Goal: Information Seeking & Learning: Check status

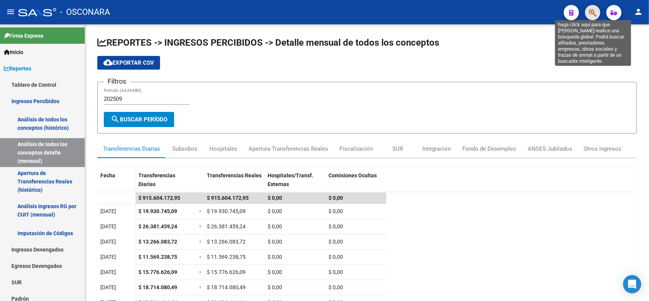
click at [589, 12] on icon "button" at bounding box center [593, 12] width 8 height 9
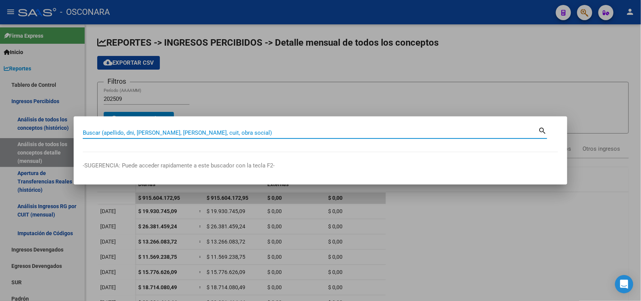
paste input "20363192484"
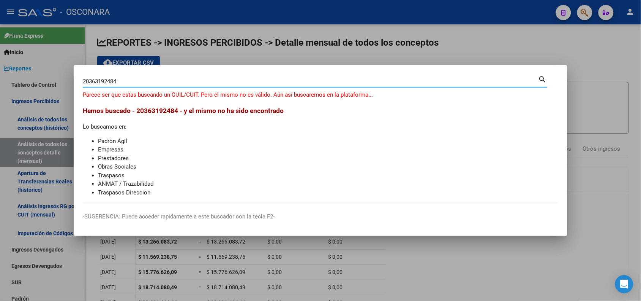
type input "20363192484"
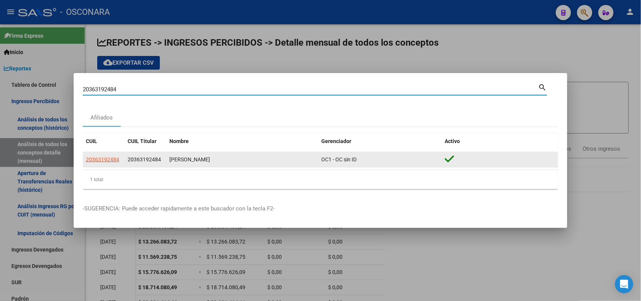
click at [93, 163] on app-link-go-to "20363192484" at bounding box center [102, 159] width 33 height 9
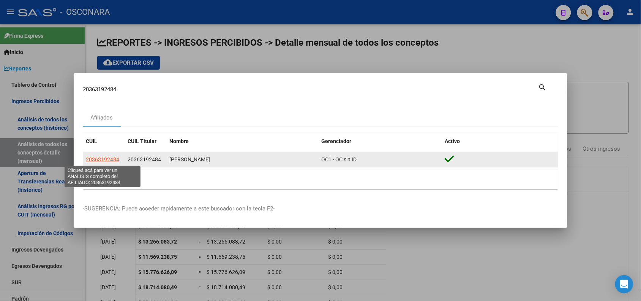
click at [92, 160] on span "20363192484" at bounding box center [102, 159] width 33 height 6
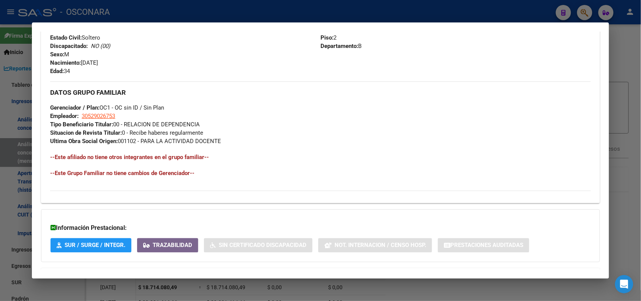
scroll to position [348, 0]
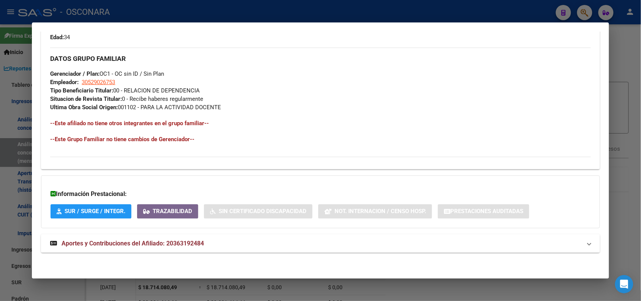
click at [583, 239] on span "Aportes y Contribuciones del Afiliado: 20363192484" at bounding box center [319, 243] width 538 height 9
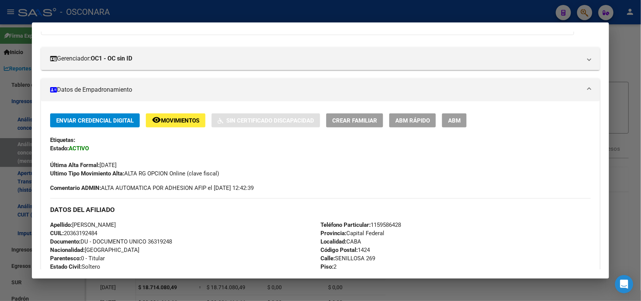
scroll to position [71, 0]
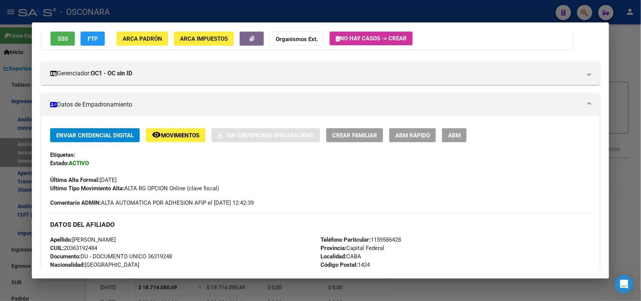
click at [401, 132] on span "ABM Rápido" at bounding box center [413, 135] width 35 height 7
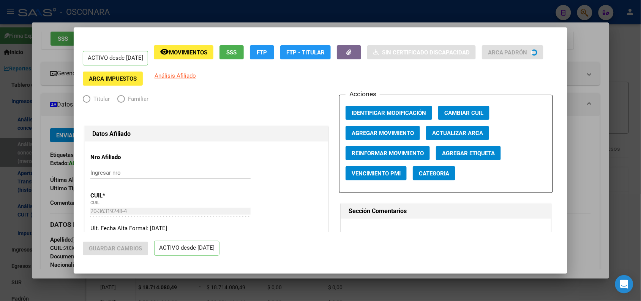
radio input "true"
type input "30-52902675-3"
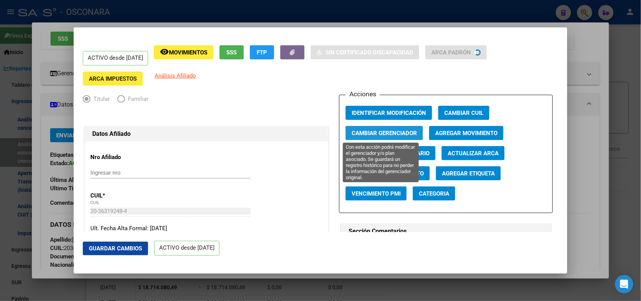
click at [405, 132] on span "Cambiar Gerenciador" at bounding box center [384, 133] width 65 height 7
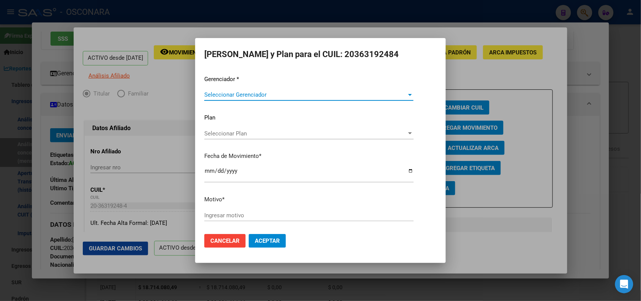
click at [279, 96] on span "Seleccionar Gerenciador" at bounding box center [305, 94] width 203 height 7
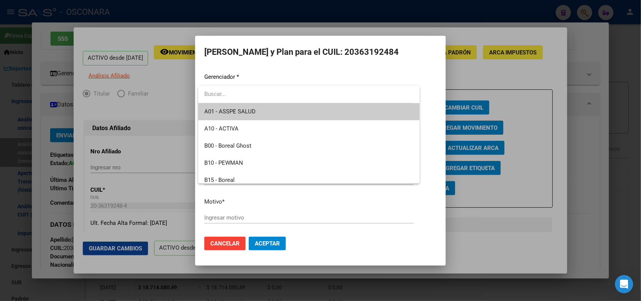
type input "n"
type input "m"
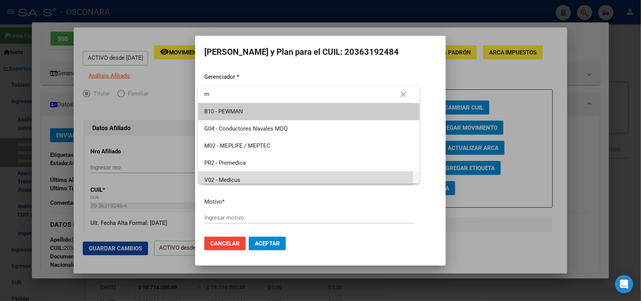
click at [260, 175] on span "V02 - Medicus" at bounding box center [308, 179] width 209 height 17
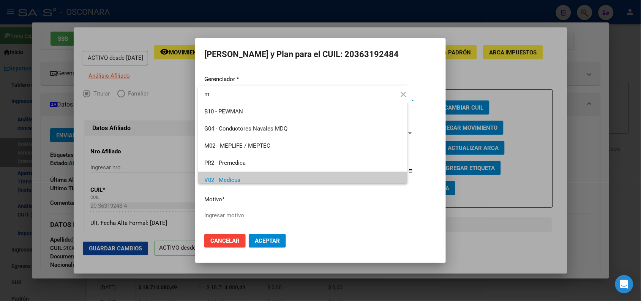
scroll to position [5, 0]
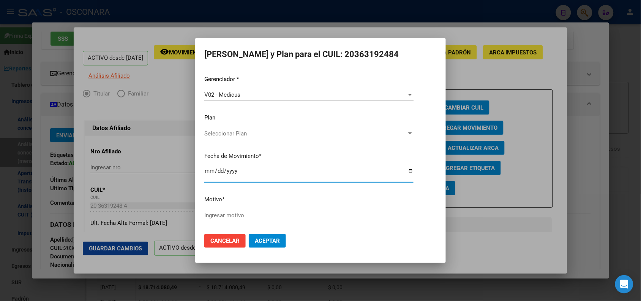
click at [206, 170] on input "[DATE]" at bounding box center [308, 174] width 209 height 12
type input "[DATE]"
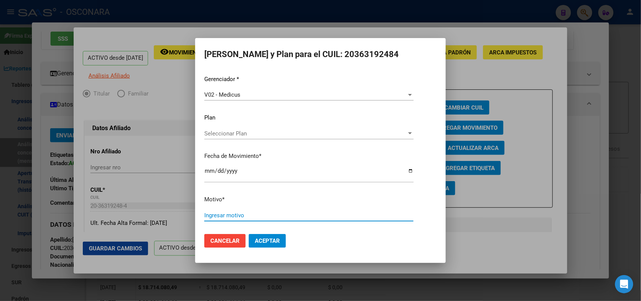
click at [232, 213] on input "Ingresar motivo" at bounding box center [308, 215] width 209 height 7
type input "I"
type input "OPCION DE CAMBIO IDENTIFICADA POR MEDICUS"
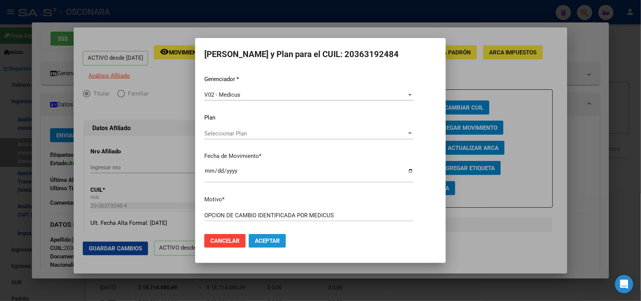
click at [258, 238] on span "Aceptar" at bounding box center [267, 240] width 25 height 7
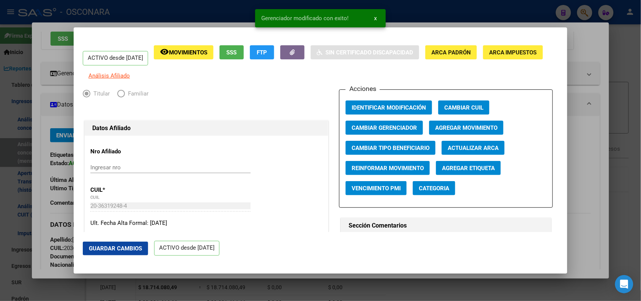
click at [117, 19] on div at bounding box center [320, 150] width 641 height 301
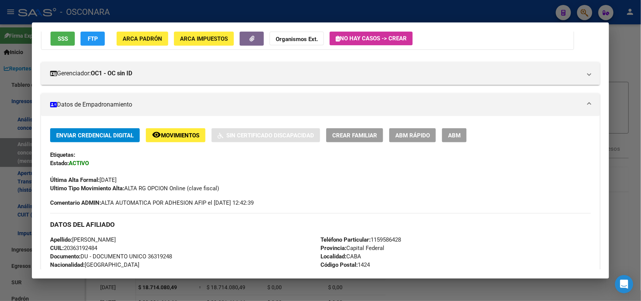
click at [176, 8] on div at bounding box center [320, 150] width 641 height 301
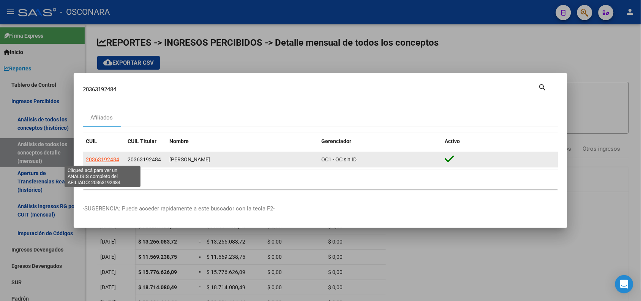
click at [106, 158] on span "20363192484" at bounding box center [102, 159] width 33 height 6
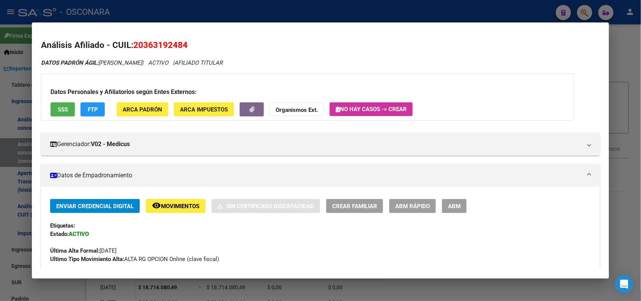
click at [150, 42] on span "20363192484" at bounding box center [160, 45] width 54 height 10
copy span "20363192484"
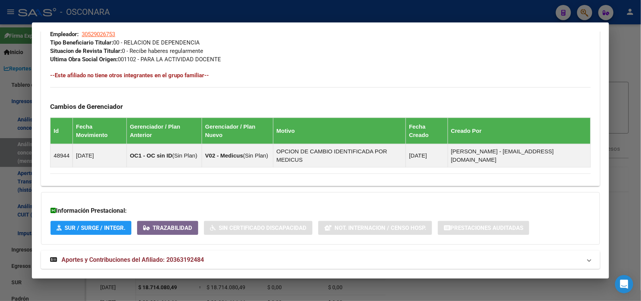
click at [269, 250] on mat-expansion-panel-header "Aportes y Contribuciones del Afiliado: 20363192484" at bounding box center [320, 259] width 559 height 18
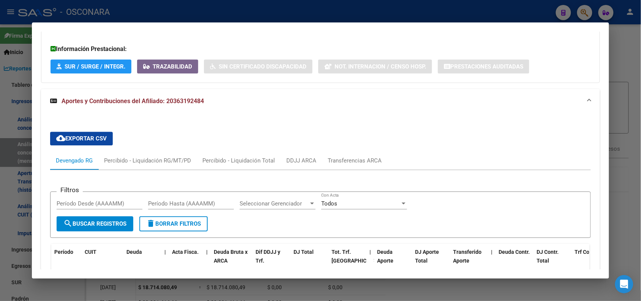
scroll to position [566, 0]
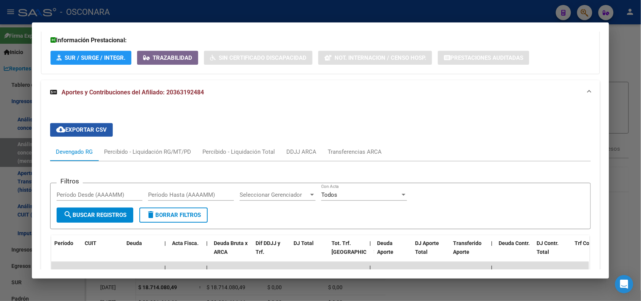
click at [88, 126] on span "cloud_download Exportar CSV" at bounding box center [81, 129] width 51 height 7
click at [130, 8] on div at bounding box center [320, 150] width 641 height 301
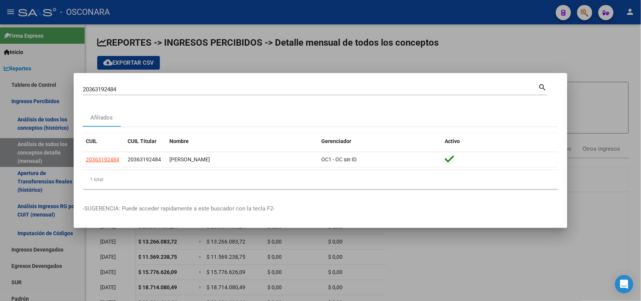
drag, startPoint x: 108, startPoint y: 82, endPoint x: 103, endPoint y: 93, distance: 11.4
click at [103, 93] on div "20363192484 Buscar (apellido, dni, cuil, [PERSON_NAME], cuit, obra social) sear…" at bounding box center [315, 88] width 465 height 13
drag, startPoint x: 103, startPoint y: 93, endPoint x: 100, endPoint y: 86, distance: 7.8
click at [100, 86] on div "20363192484 Buscar (apellido, dni, cuil, [PERSON_NAME], cuit, obra social)" at bounding box center [311, 89] width 456 height 11
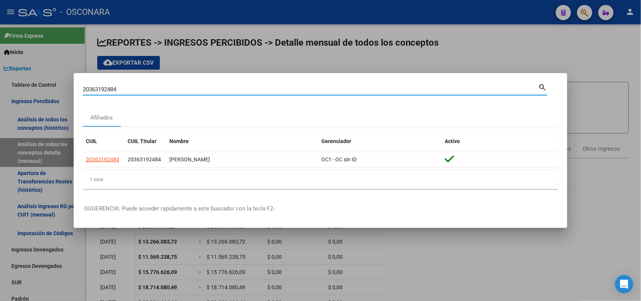
click at [100, 86] on input "20363192484" at bounding box center [311, 89] width 456 height 7
type input "70348227"
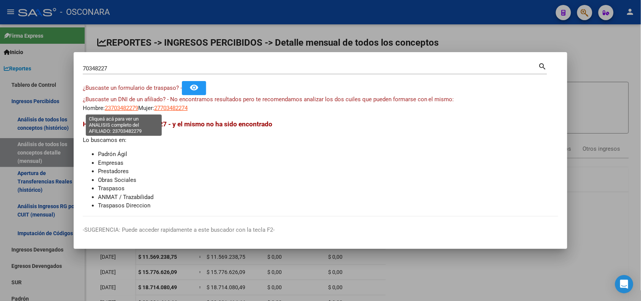
click at [116, 111] on span "23703482279" at bounding box center [121, 108] width 33 height 7
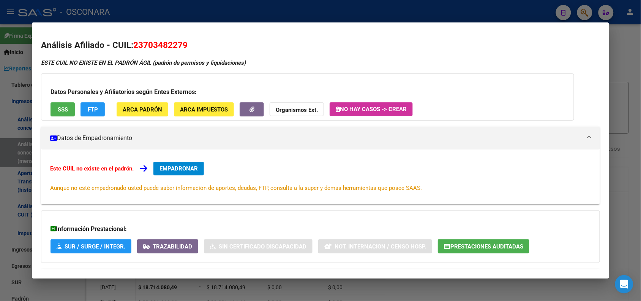
click at [122, 10] on div at bounding box center [320, 150] width 641 height 301
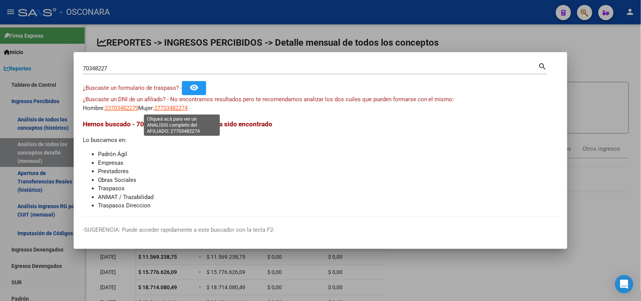
click at [178, 109] on span "27703482274" at bounding box center [170, 108] width 33 height 7
type textarea "27703482274"
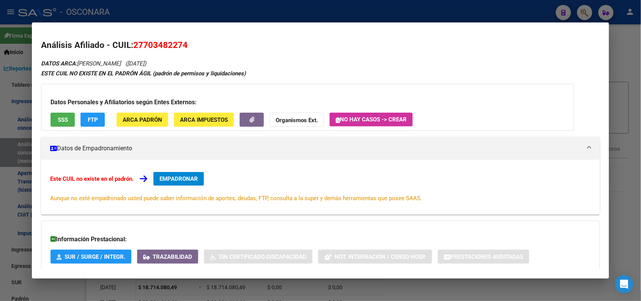
click at [178, 109] on div "Datos Personales y Afiliatorios según Entes Externos: SSS FTP ARCA Padrón ARCA …" at bounding box center [308, 107] width 534 height 47
click at [67, 117] on button "SSS" at bounding box center [63, 119] width 24 height 14
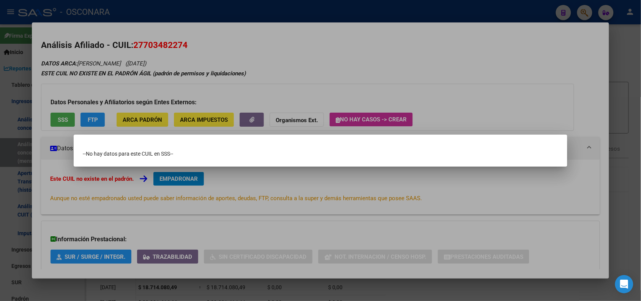
click at [136, 60] on div at bounding box center [320, 150] width 641 height 301
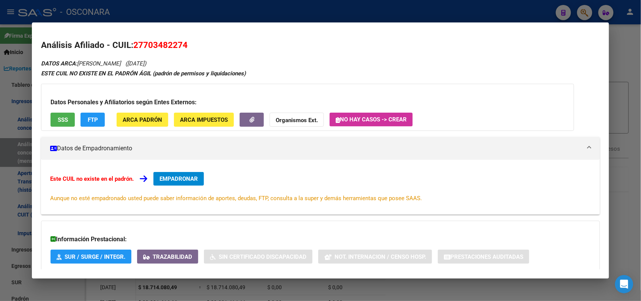
drag, startPoint x: 134, startPoint y: 43, endPoint x: 196, endPoint y: 41, distance: 62.0
click at [196, 41] on h2 "Análisis Afiliado - CUIL: 27703482274" at bounding box center [320, 45] width 559 height 13
click at [133, 43] on span "27703482274" at bounding box center [160, 45] width 54 height 10
drag, startPoint x: 131, startPoint y: 43, endPoint x: 183, endPoint y: 39, distance: 51.4
click at [183, 39] on h2 "Análisis Afiliado - CUIL: 27703482274" at bounding box center [320, 45] width 559 height 13
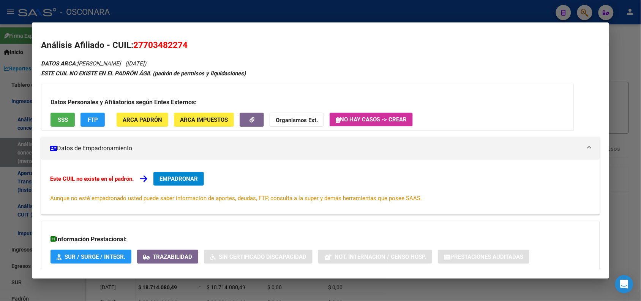
copy span "27703482274"
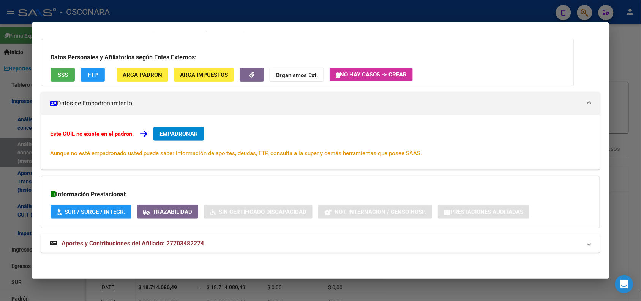
click at [574, 237] on mat-expansion-panel-header "Aportes y Contribuciones del Afiliado: 27703482274" at bounding box center [320, 243] width 559 height 18
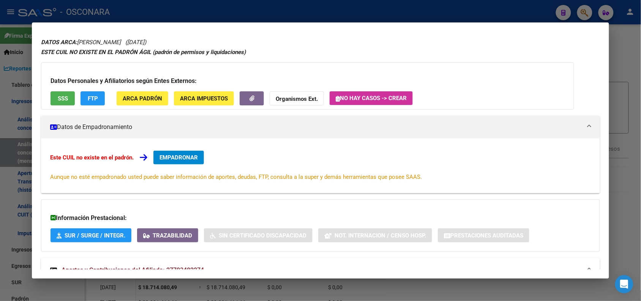
scroll to position [0, 0]
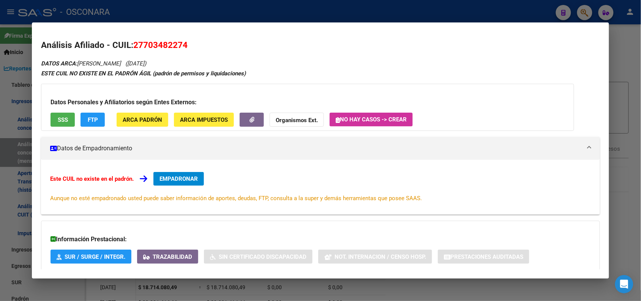
click at [254, 101] on h3 "Datos Personales y Afiliatorios según Entes Externos:" at bounding box center [308, 102] width 515 height 9
click at [58, 119] on span "SSS" at bounding box center [63, 119] width 10 height 7
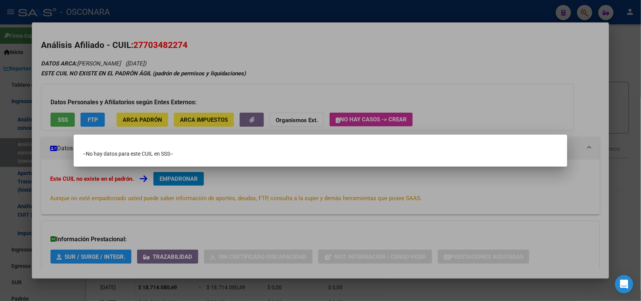
click at [86, 122] on div at bounding box center [320, 150] width 641 height 301
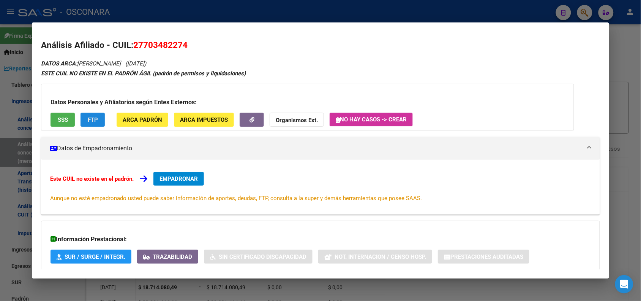
click at [88, 121] on span "FTP" at bounding box center [93, 119] width 10 height 7
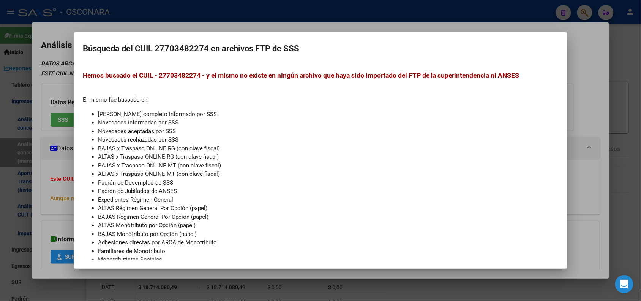
click at [145, 9] on div at bounding box center [320, 150] width 641 height 301
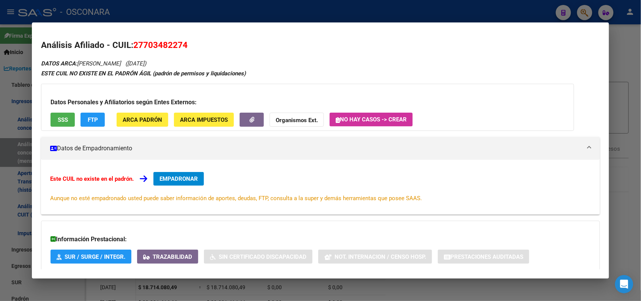
click at [212, 14] on div at bounding box center [320, 150] width 641 height 301
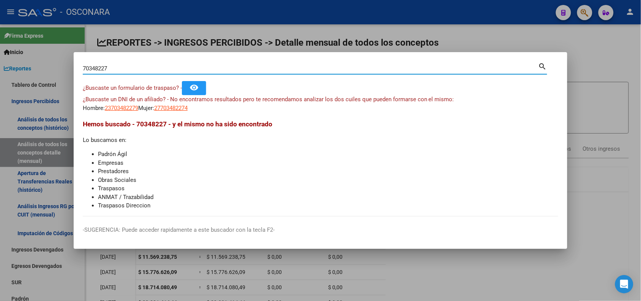
drag, startPoint x: 122, startPoint y: 67, endPoint x: 51, endPoint y: 71, distance: 71.5
click at [51, 71] on div "70348227 Buscar (apellido, dni, cuil, nro traspaso, cuit, obra social) search ¿…" at bounding box center [320, 150] width 641 height 301
type input "29538988"
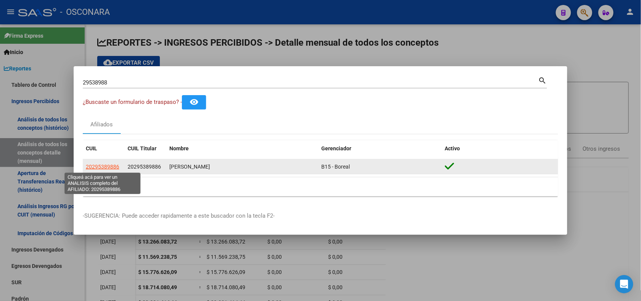
click at [105, 166] on span "20295389886" at bounding box center [102, 166] width 33 height 6
type textarea "20295389886"
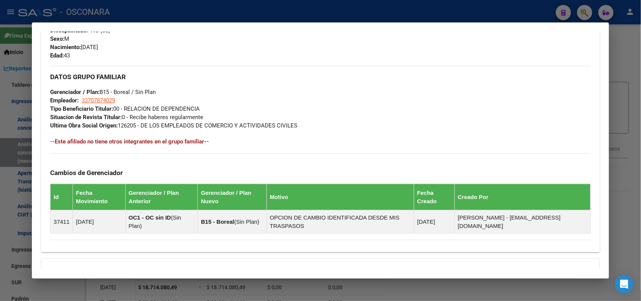
scroll to position [413, 0]
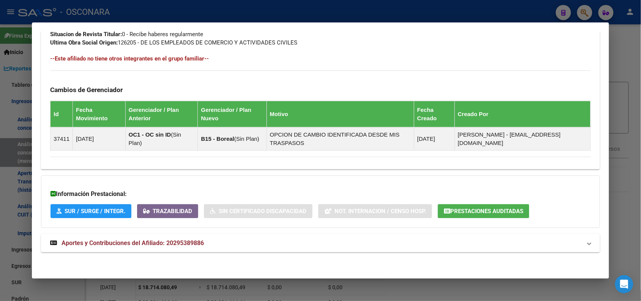
click at [567, 245] on mat-panel-title "Aportes y Contribuciones del Afiliado: 20295389886" at bounding box center [316, 242] width 532 height 9
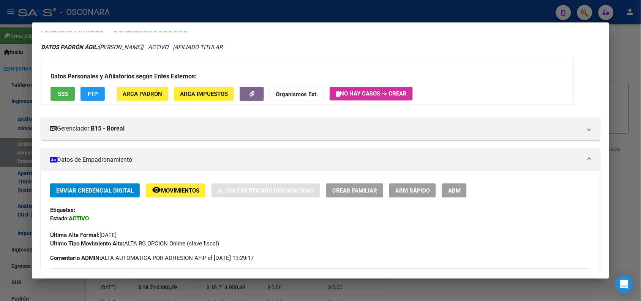
scroll to position [0, 0]
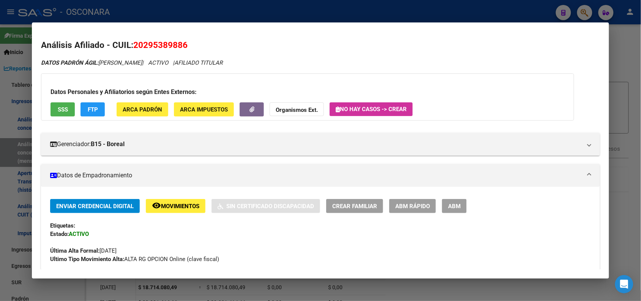
click at [152, 11] on div at bounding box center [320, 150] width 641 height 301
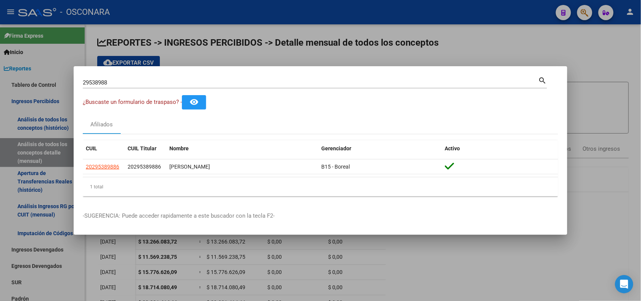
click at [132, 55] on div at bounding box center [320, 150] width 641 height 301
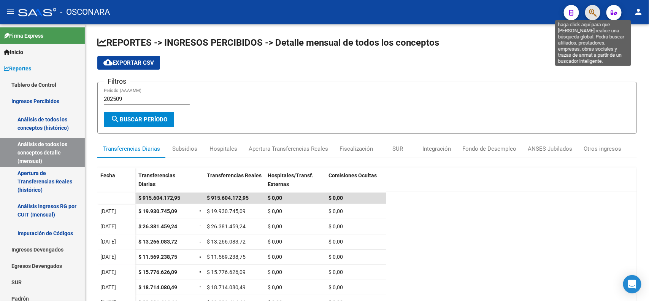
click at [592, 13] on icon "button" at bounding box center [593, 12] width 8 height 9
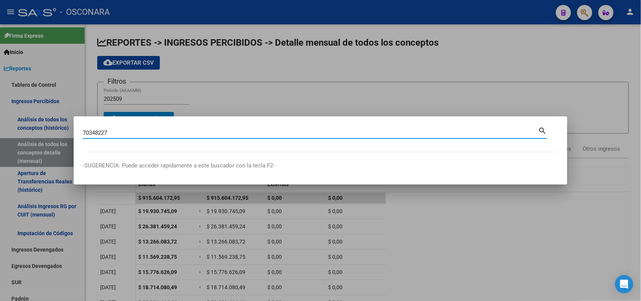
type input "70348227"
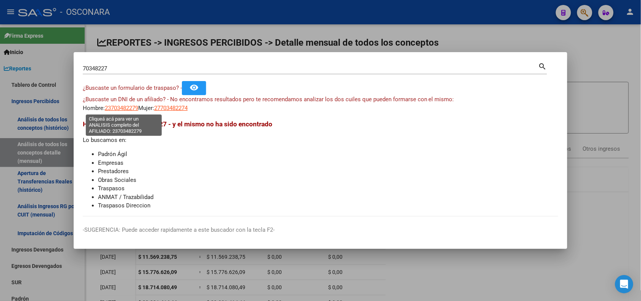
click at [130, 106] on span "23703482279" at bounding box center [121, 108] width 33 height 7
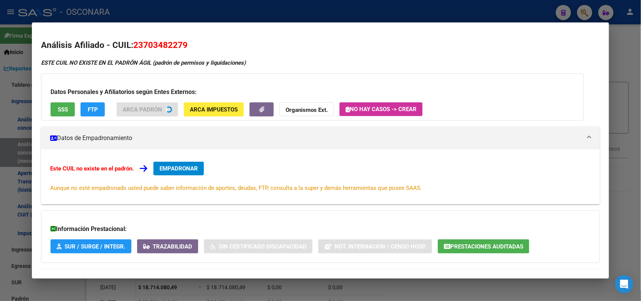
click at [126, 13] on div at bounding box center [320, 150] width 641 height 301
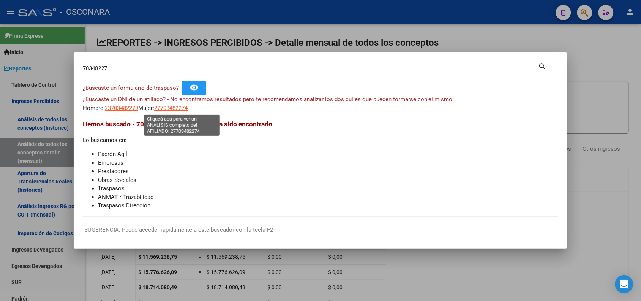
click at [183, 108] on span "27703482274" at bounding box center [170, 108] width 33 height 7
type textarea "27703482274"
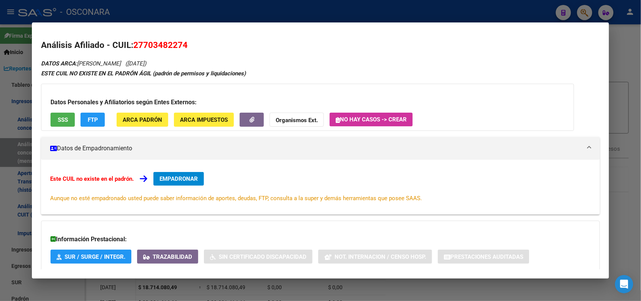
drag, startPoint x: 129, startPoint y: 44, endPoint x: 185, endPoint y: 43, distance: 55.5
click at [185, 43] on h2 "Análisis Afiliado - CUIL: 27703482274" at bounding box center [320, 45] width 559 height 13
copy h2 "27703482274"
click at [116, 17] on div at bounding box center [320, 150] width 641 height 301
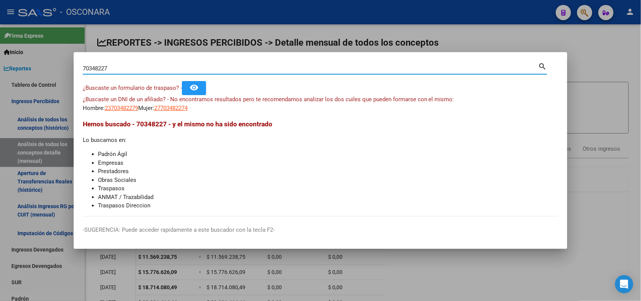
click at [99, 67] on input "70348227" at bounding box center [311, 68] width 456 height 7
type input "29538988"
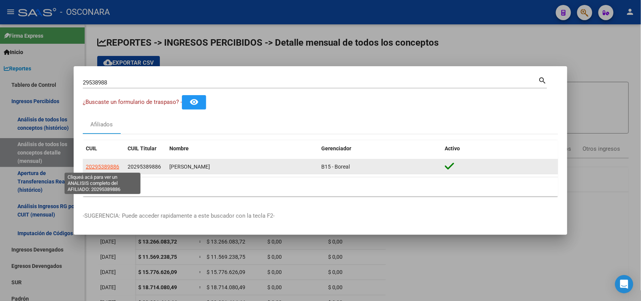
click at [105, 163] on span "20295389886" at bounding box center [102, 166] width 33 height 6
type textarea "20295389886"
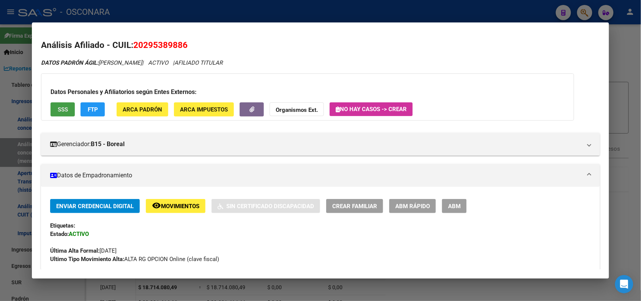
click at [62, 109] on span "SSS" at bounding box center [63, 109] width 10 height 7
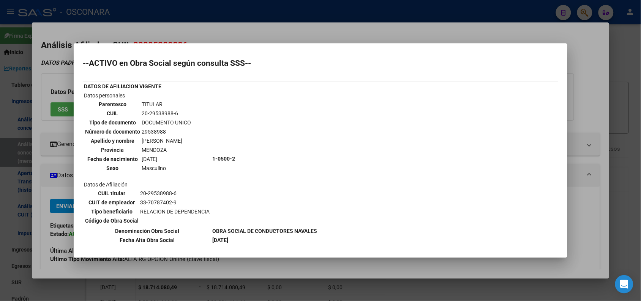
click at [570, 73] on div at bounding box center [320, 150] width 641 height 301
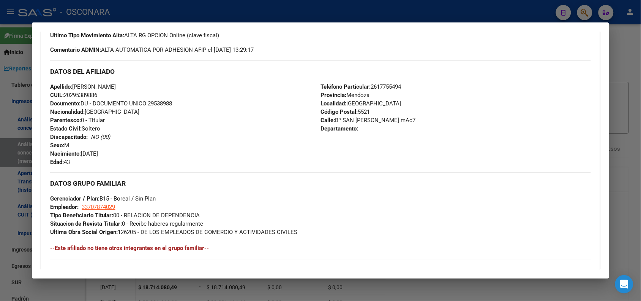
scroll to position [413, 0]
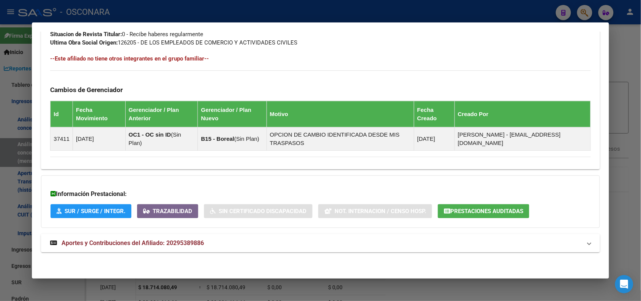
click at [532, 245] on mat-panel-title "Aportes y Contribuciones del Afiliado: 20295389886" at bounding box center [316, 242] width 532 height 9
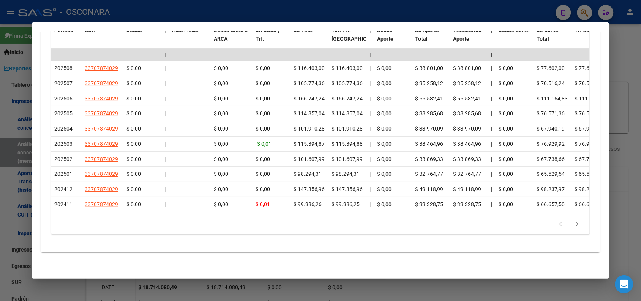
scroll to position [0, 0]
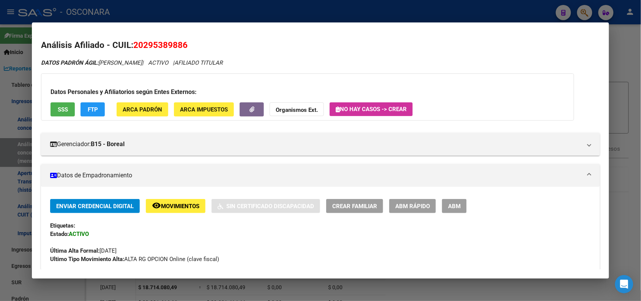
click at [106, 6] on div at bounding box center [320, 150] width 641 height 301
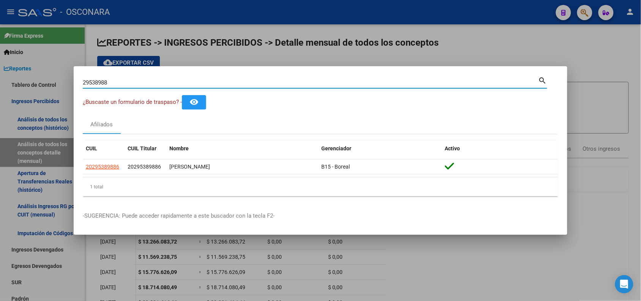
click at [101, 82] on input "29538988" at bounding box center [311, 82] width 456 height 7
paste input "0-17447796-6"
type input "20174477966"
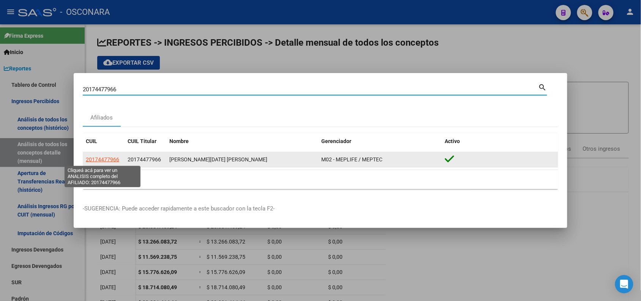
click at [100, 158] on span "20174477966" at bounding box center [102, 159] width 33 height 6
type textarea "20174477966"
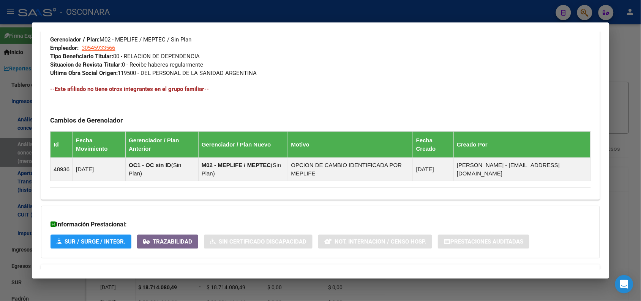
scroll to position [413, 0]
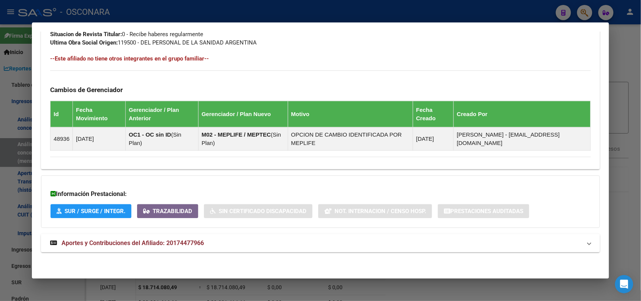
click at [580, 236] on mat-expansion-panel-header "Aportes y Contribuciones del Afiliado: 20174477966" at bounding box center [320, 243] width 559 height 18
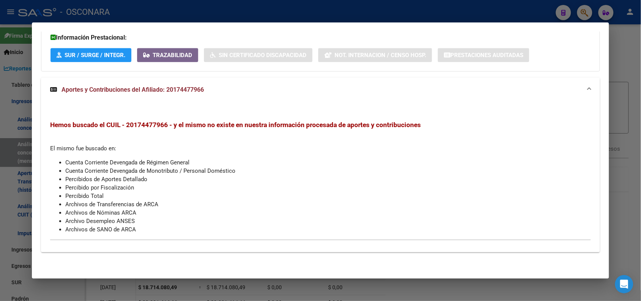
scroll to position [0, 0]
